Goal: Task Accomplishment & Management: Manage account settings

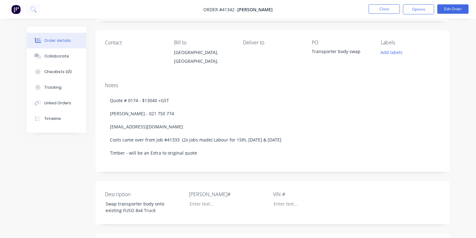
scroll to position [40, 0]
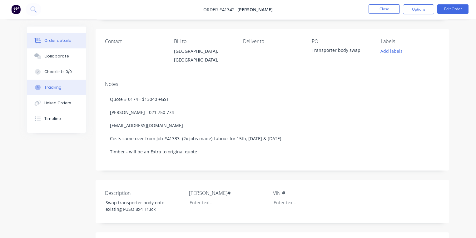
click at [64, 88] on button "Tracking" at bounding box center [56, 88] width 59 height 16
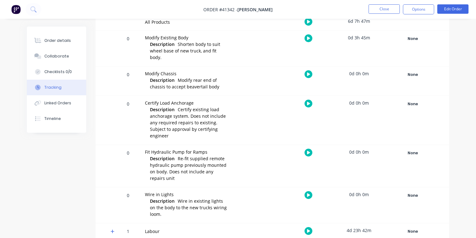
scroll to position [147, 0]
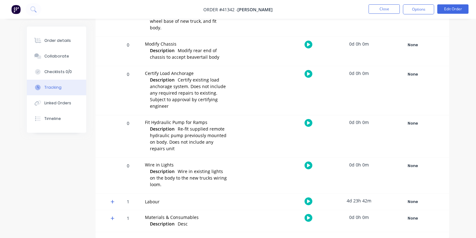
click at [114, 200] on icon at bounding box center [113, 201] width 4 height 4
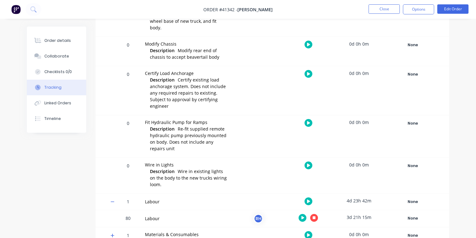
scroll to position [164, 0]
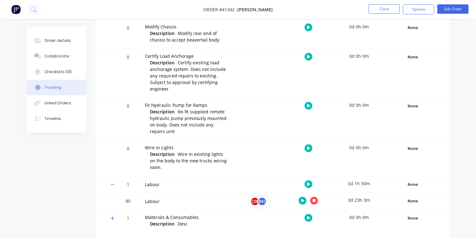
click at [317, 201] on button at bounding box center [314, 201] width 8 height 8
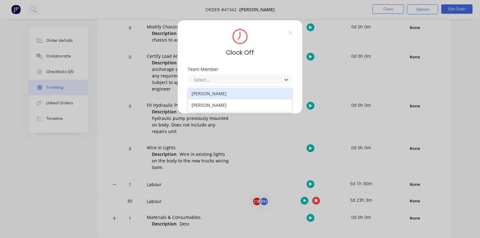
click at [220, 106] on div "[PERSON_NAME]" at bounding box center [240, 105] width 104 height 12
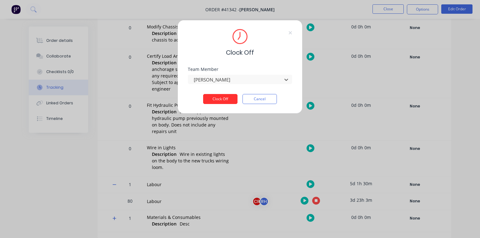
click at [223, 96] on button "Clock Off" at bounding box center [220, 99] width 34 height 10
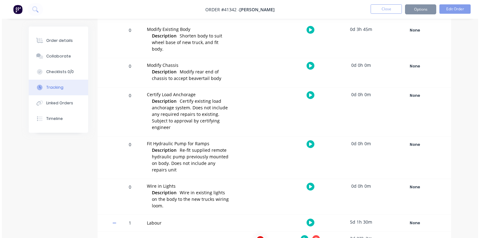
scroll to position [0, 0]
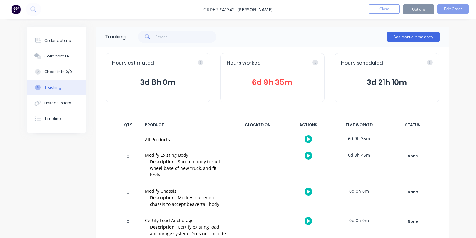
click at [270, 72] on div "Hours worked 6d 9h 35m" at bounding box center [272, 77] width 105 height 49
click at [275, 92] on div "Hours worked 6d 9h 35m" at bounding box center [272, 77] width 105 height 49
click at [254, 81] on span "6d 9h 35m" at bounding box center [272, 82] width 91 height 11
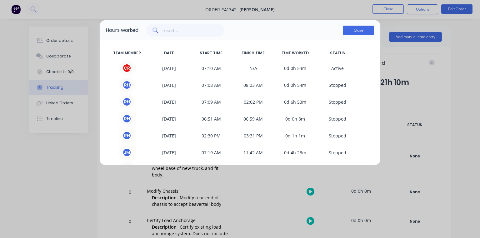
click at [363, 28] on button "Close" at bounding box center [357, 30] width 31 height 9
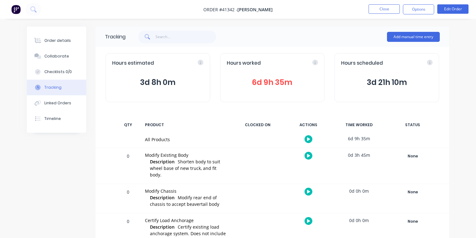
click at [17, 12] on img at bounding box center [15, 9] width 9 height 9
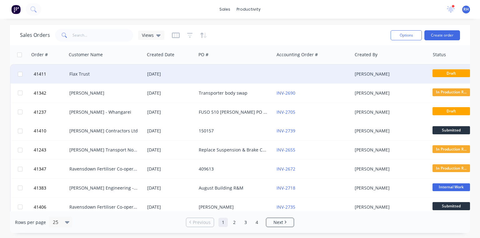
click at [124, 74] on div "Flax Trust" at bounding box center [103, 74] width 69 height 6
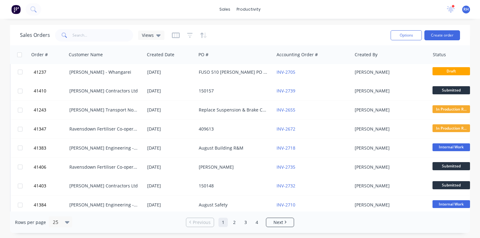
scroll to position [40, 0]
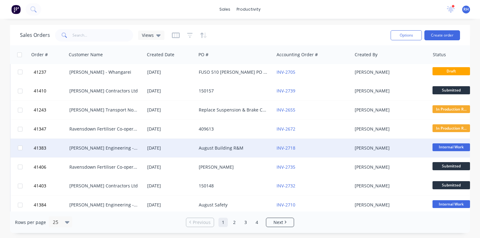
click at [136, 147] on div "[PERSON_NAME] Engineering - Building R M" at bounding box center [103, 148] width 69 height 6
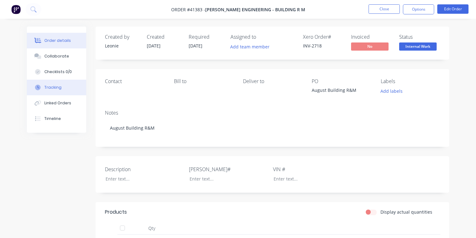
click at [57, 88] on div "Tracking" at bounding box center [52, 88] width 17 height 6
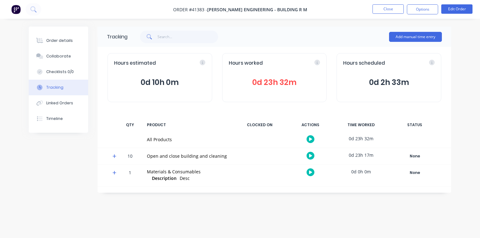
click at [115, 154] on icon at bounding box center [114, 156] width 4 height 4
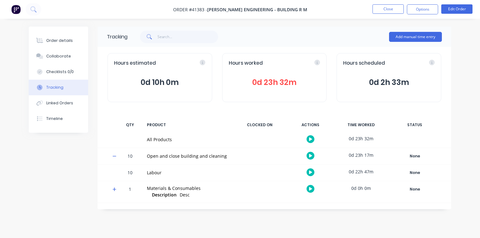
click at [311, 173] on icon at bounding box center [310, 171] width 3 height 3
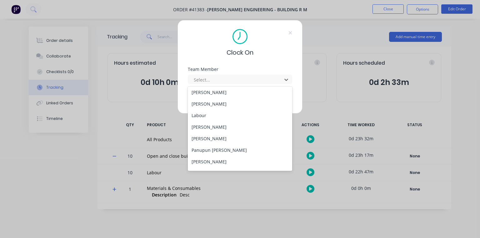
scroll to position [91, 0]
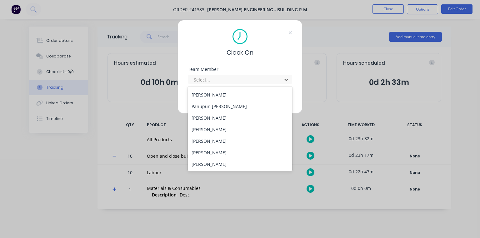
click at [223, 117] on div "[PERSON_NAME]" at bounding box center [240, 118] width 104 height 12
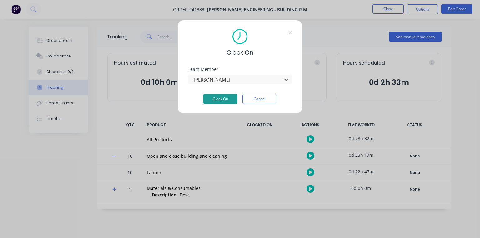
click at [223, 100] on button "Clock On" at bounding box center [220, 99] width 34 height 10
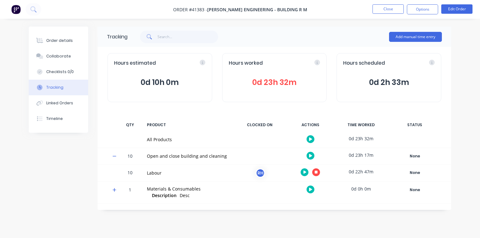
click at [20, 11] on img at bounding box center [15, 9] width 9 height 9
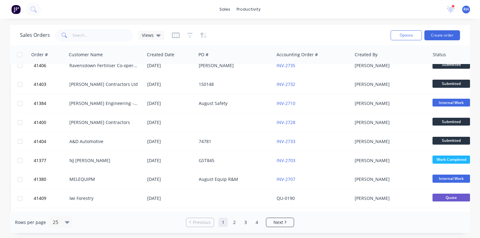
scroll to position [142, 0]
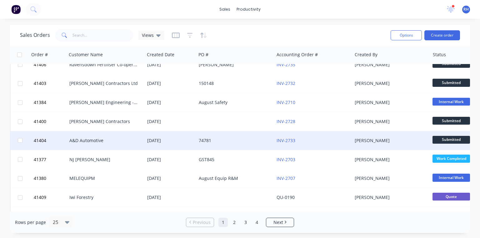
click at [102, 141] on div "A&D Automotive" at bounding box center [103, 140] width 69 height 6
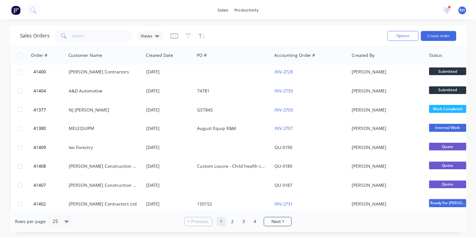
scroll to position [193, 0]
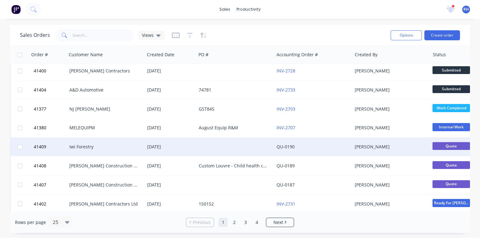
click at [118, 146] on div "Iwi Forestry" at bounding box center [103, 147] width 69 height 6
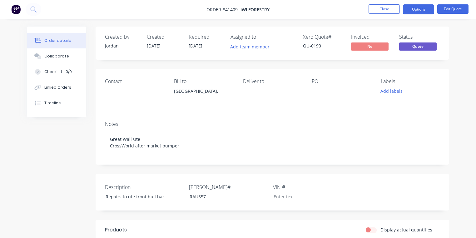
click at [315, 47] on div "QU-0190" at bounding box center [323, 45] width 41 height 7
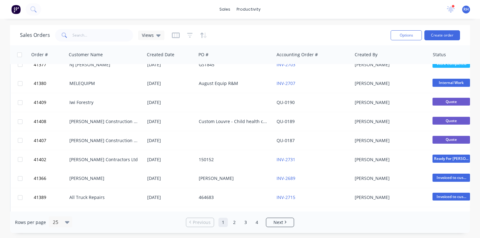
scroll to position [241, 0]
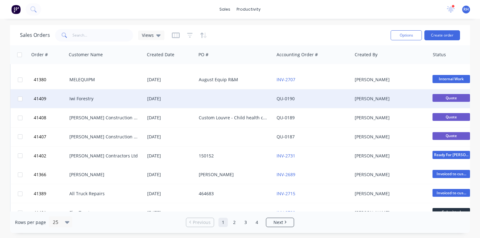
click at [286, 100] on link "QU-0190" at bounding box center [285, 99] width 18 height 6
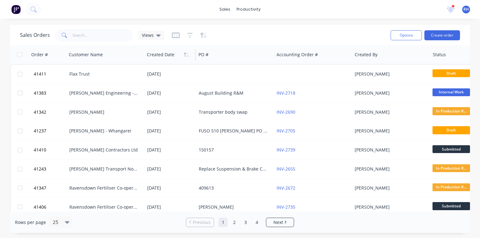
click at [169, 54] on div at bounding box center [169, 54] width 44 height 12
click at [169, 57] on div at bounding box center [169, 54] width 44 height 12
click at [187, 54] on icon "button" at bounding box center [187, 54] width 3 height 4
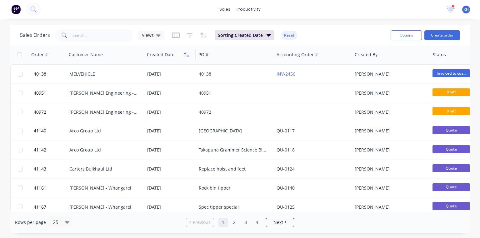
click at [185, 56] on icon "button" at bounding box center [187, 54] width 6 height 5
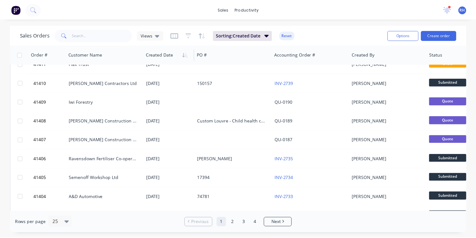
scroll to position [10, 0]
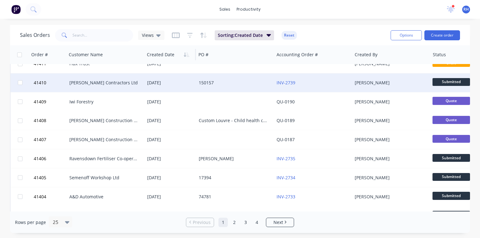
click at [107, 83] on div "[PERSON_NAME] Contractors Ltd" at bounding box center [103, 83] width 69 height 6
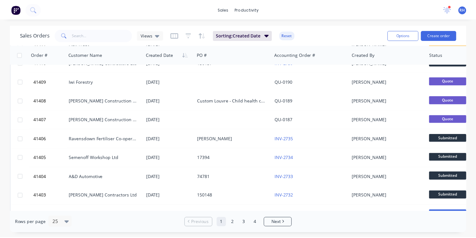
scroll to position [32, 0]
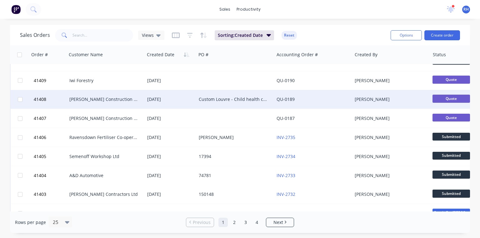
click at [105, 99] on div "[PERSON_NAME] Construction Ltd" at bounding box center [103, 99] width 69 height 6
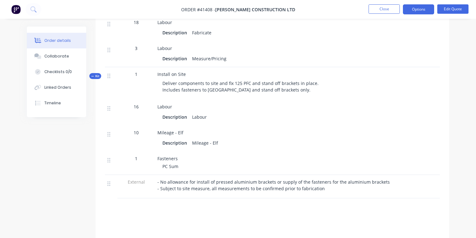
scroll to position [610, 0]
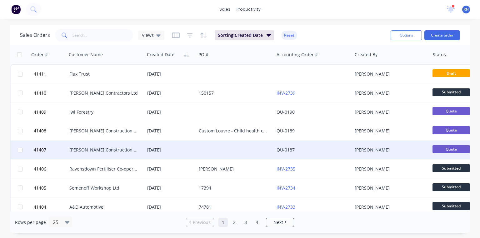
click at [111, 148] on div "[PERSON_NAME] Construction Ltd" at bounding box center [103, 150] width 69 height 6
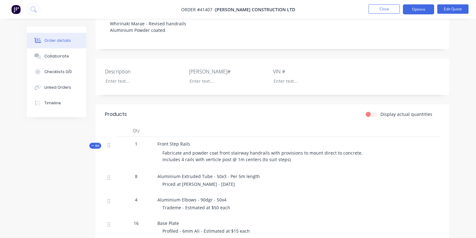
scroll to position [138, 0]
